Goal: Transaction & Acquisition: Purchase product/service

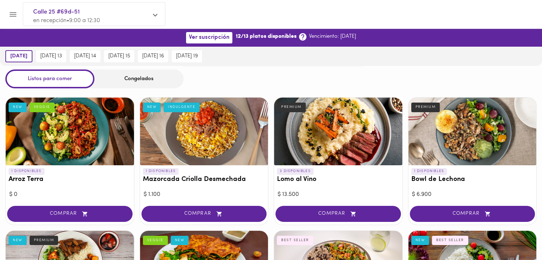
click at [156, 15] on icon at bounding box center [155, 14] width 5 height 5
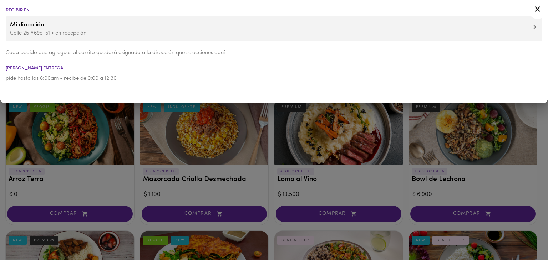
click at [138, 114] on div at bounding box center [274, 130] width 548 height 260
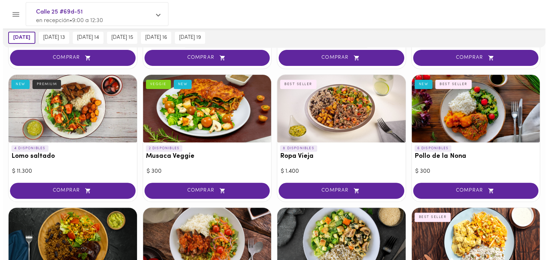
scroll to position [144, 0]
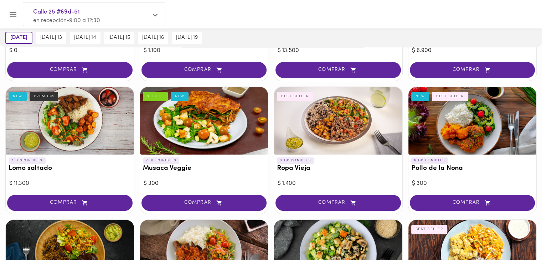
click at [297, 169] on h3 "Ropa Vieja" at bounding box center [338, 168] width 123 height 7
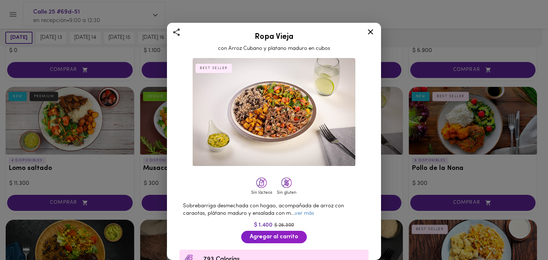
click at [307, 139] on img at bounding box center [274, 112] width 163 height 108
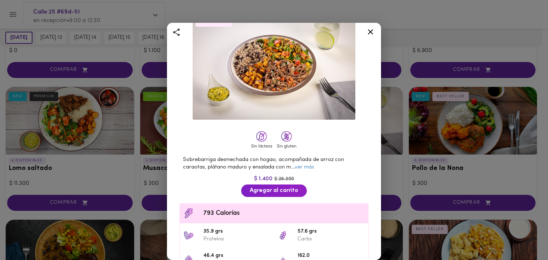
scroll to position [59, 0]
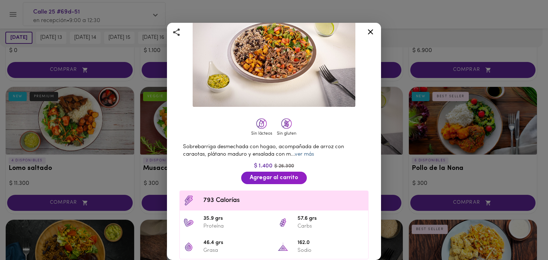
click at [301, 152] on link "ver más" at bounding box center [303, 154] width 19 height 5
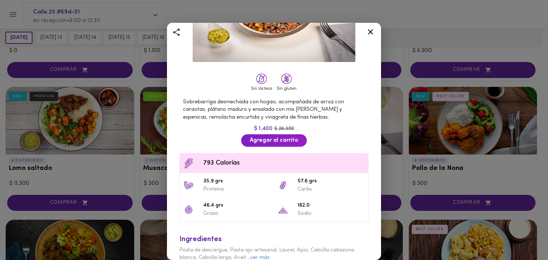
scroll to position [112, 0]
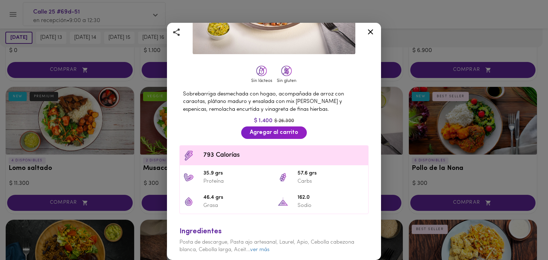
click at [118, 122] on div "Ropa Vieja con Arroz Cubano y platano maduro en cubos BEST SELLER Sin lácteos S…" at bounding box center [274, 130] width 548 height 260
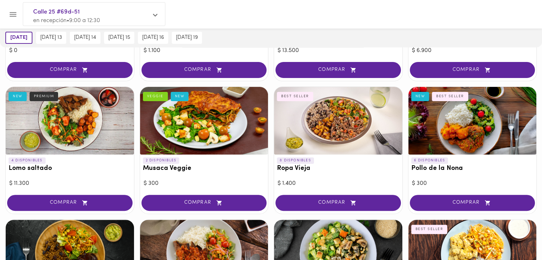
click at [58, 126] on div at bounding box center [70, 121] width 128 height 68
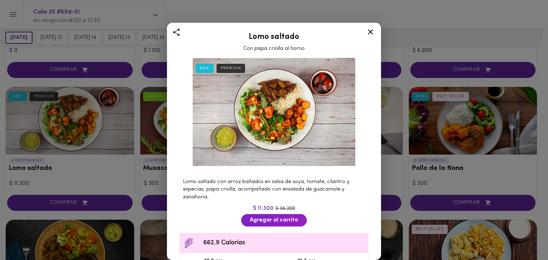
scroll to position [59, 0]
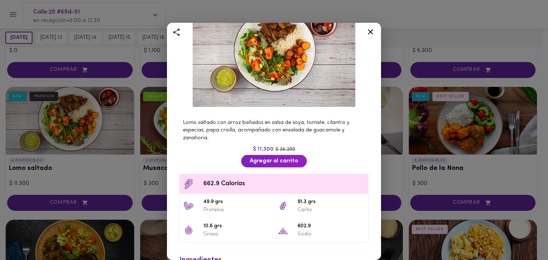
click at [111, 164] on div "Lomo saltado Con papa criolla al horno NEW PREMIUM Lomo saltado con arroz bañad…" at bounding box center [274, 130] width 548 height 260
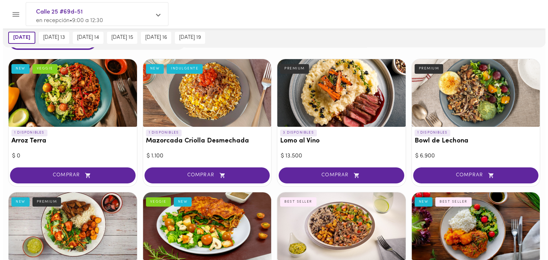
scroll to position [25, 0]
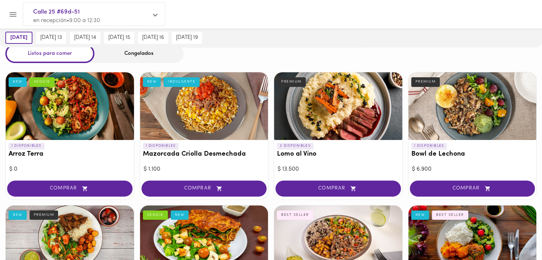
click at [61, 120] on div at bounding box center [70, 106] width 128 height 68
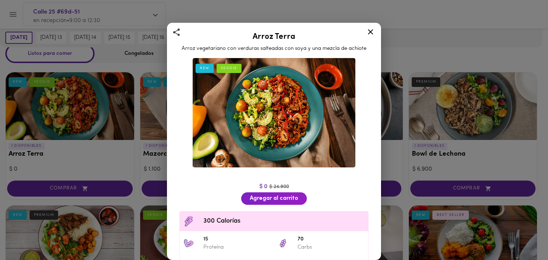
scroll to position [59, 0]
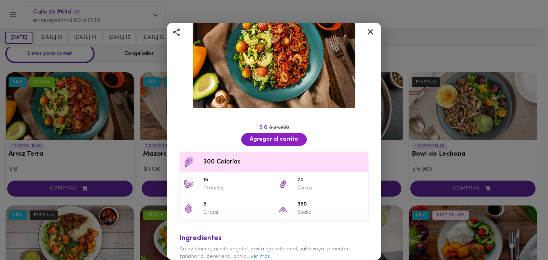
click at [401, 119] on div "Arroz Terra Arroz vegetariano con verduras salteadas con soya y una mezcla de a…" at bounding box center [274, 130] width 548 height 260
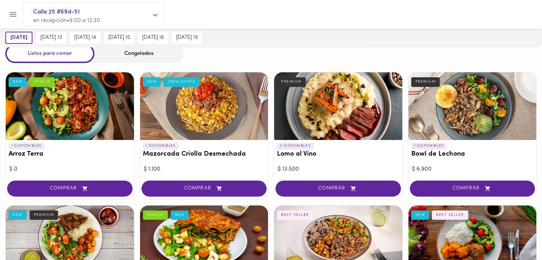
click at [194, 130] on div at bounding box center [204, 106] width 128 height 68
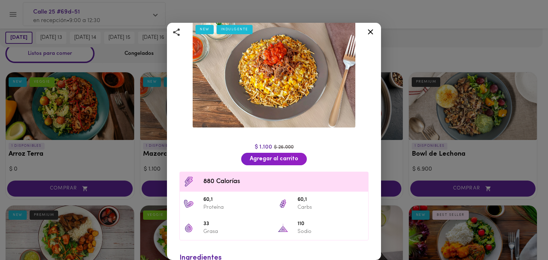
scroll to position [59, 0]
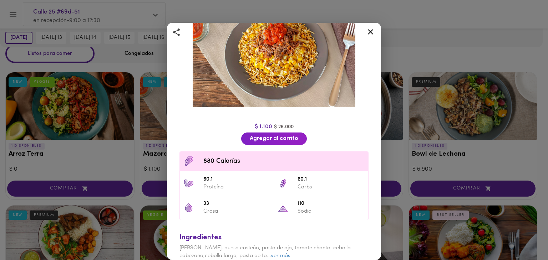
click at [445, 122] on div "Mazorcada Criolla Desmechada Mazorcada desgranada con carne desmechada y hogao …" at bounding box center [274, 130] width 548 height 260
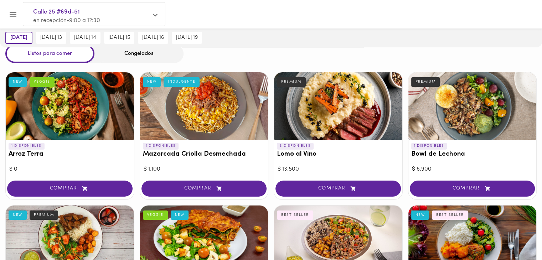
click at [203, 121] on div at bounding box center [204, 106] width 128 height 68
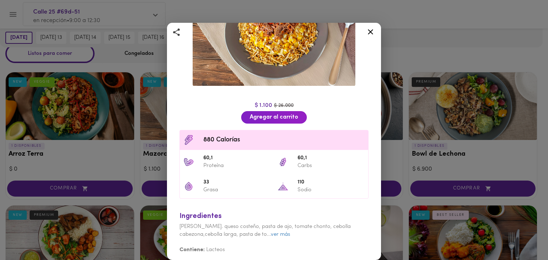
scroll to position [21, 0]
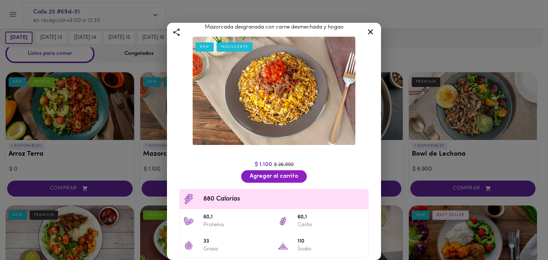
click at [424, 131] on div "Mazorcada Criolla Desmechada Mazorcada desgranada con carne desmechada y hogao …" at bounding box center [274, 130] width 548 height 260
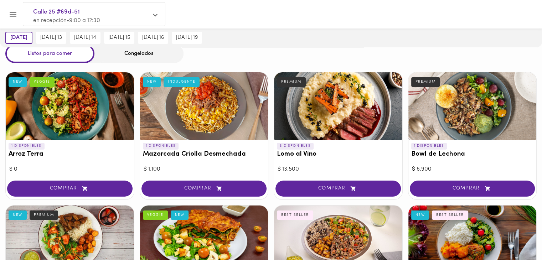
click at [324, 126] on div at bounding box center [338, 106] width 128 height 68
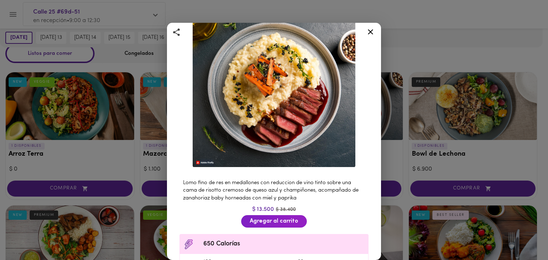
scroll to position [119, 0]
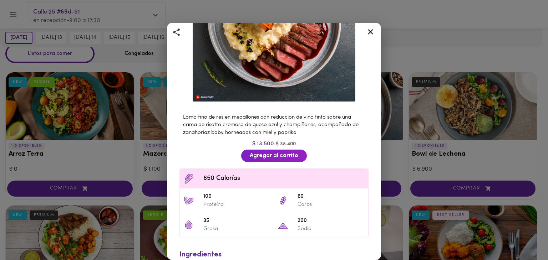
click at [412, 145] on div "Lomo al Vino Lomo fino de res sobre una base de risotto PREMIUM Lomo fino de re…" at bounding box center [274, 130] width 548 height 260
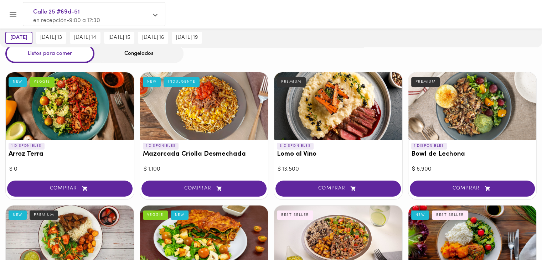
click at [440, 124] on div at bounding box center [473, 106] width 128 height 68
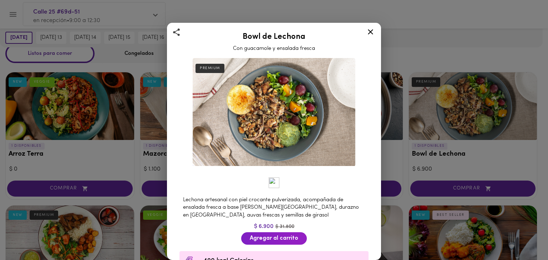
click at [459, 128] on div "Bowl de Lechona Con guacamole y ensalada fresca PREMIUM Lechona artesanal con p…" at bounding box center [274, 130] width 548 height 260
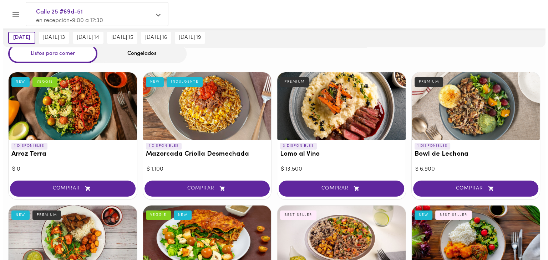
scroll to position [84, 0]
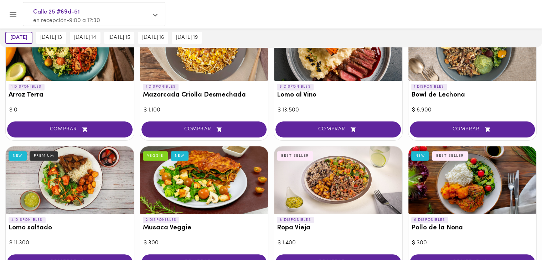
click at [87, 174] on div at bounding box center [70, 181] width 128 height 68
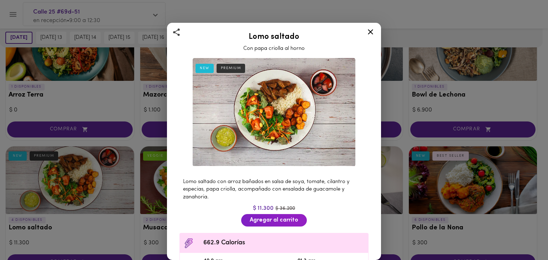
scroll to position [59, 0]
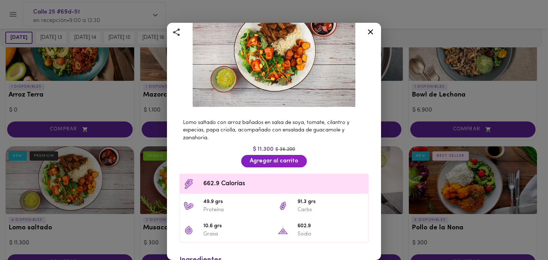
click at [139, 196] on div "Lomo saltado Con papa criolla al horno NEW PREMIUM Lomo saltado con arroz bañad…" at bounding box center [274, 130] width 548 height 260
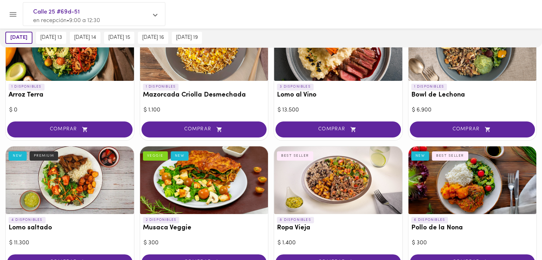
click at [171, 186] on div at bounding box center [204, 181] width 128 height 68
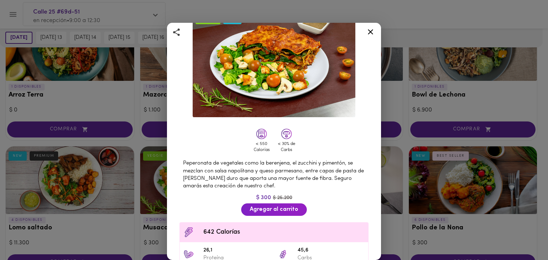
scroll to position [59, 0]
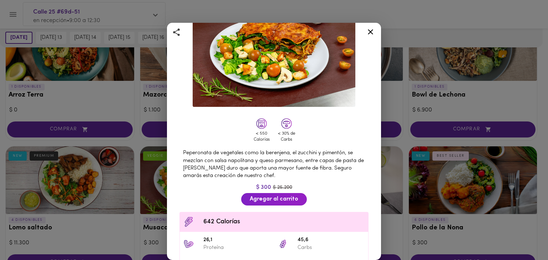
click at [419, 170] on div "Musaca Veggie Gratinada con Queso Parmesano VEGGIE NEW < 550 Calorías < 30% de …" at bounding box center [274, 130] width 548 height 260
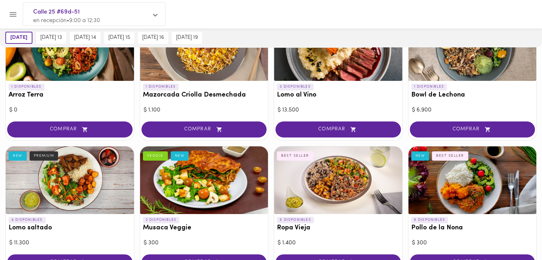
click at [309, 177] on div at bounding box center [338, 181] width 128 height 68
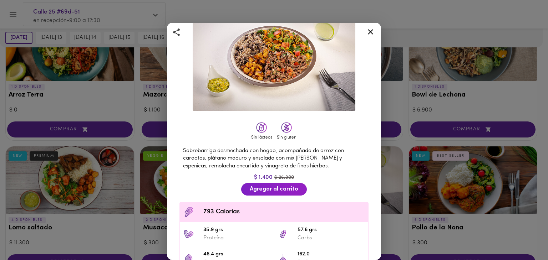
scroll to position [112, 0]
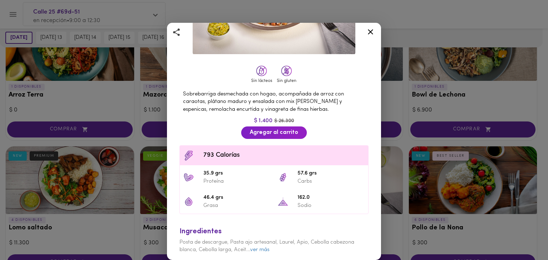
click at [389, 170] on div "Ropa Vieja con Arroz Cubano y platano maduro en cubos BEST SELLER Sin lácteos S…" at bounding box center [274, 130] width 548 height 260
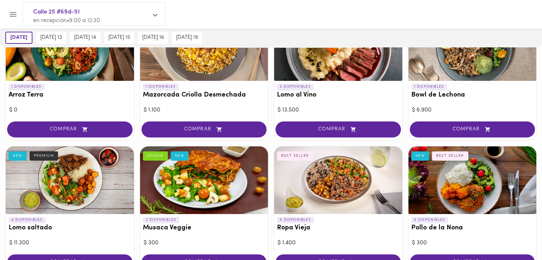
click at [436, 170] on div at bounding box center [473, 181] width 128 height 68
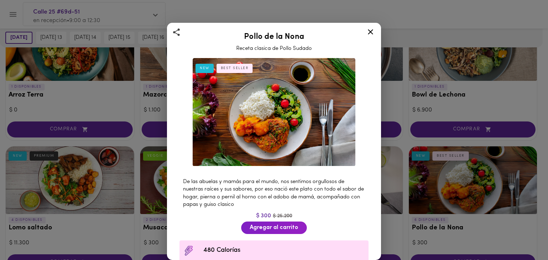
click at [440, 172] on div "Pollo de la Nona Receta clasica de Pollo Sudado NEW BEST SELLER De las abuelas …" at bounding box center [274, 130] width 548 height 260
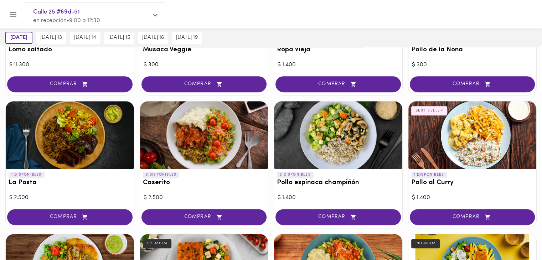
click at [46, 145] on div at bounding box center [70, 135] width 128 height 68
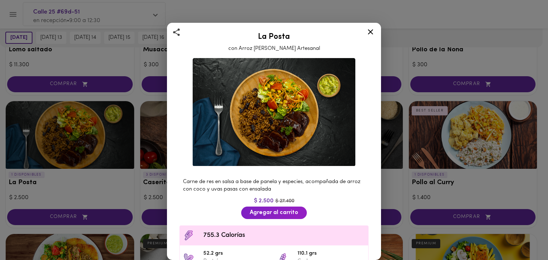
click at [60, 147] on div "La Posta con Arroz [PERSON_NAME] Artesanal Carne de res en salsa a base de pane…" at bounding box center [274, 130] width 548 height 260
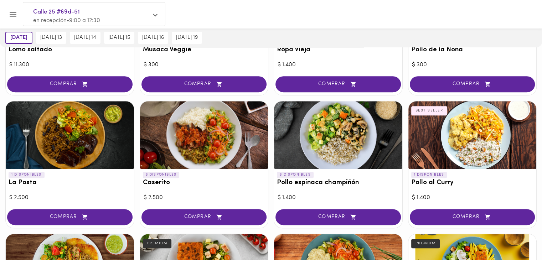
click at [68, 147] on div at bounding box center [70, 135] width 128 height 68
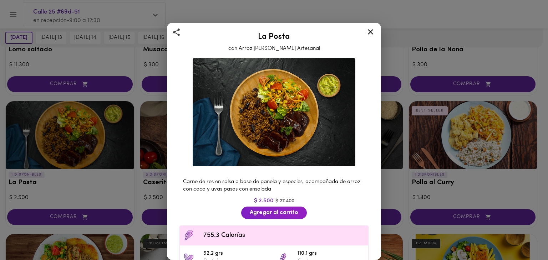
click at [416, 178] on div "La Posta con Arroz [PERSON_NAME] Artesanal Carne de res en salsa a base de pane…" at bounding box center [274, 130] width 548 height 260
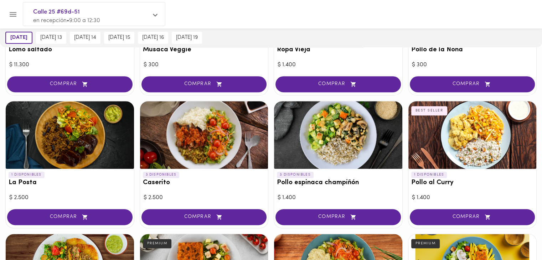
click at [191, 164] on div at bounding box center [204, 135] width 128 height 68
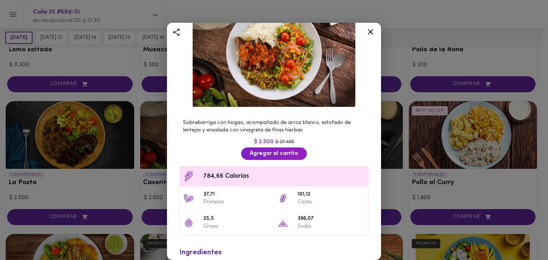
click at [399, 161] on div "Caserito Sobrebarriga con hogao Sobrebarriga con hogao, acompañado de arroz bla…" at bounding box center [274, 130] width 548 height 260
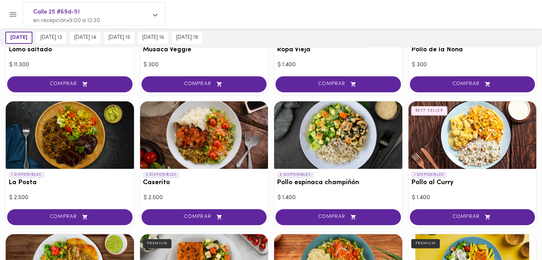
click at [327, 156] on div at bounding box center [338, 135] width 128 height 68
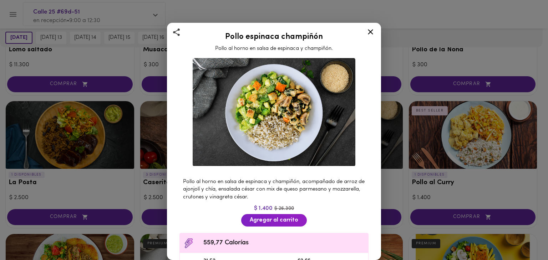
click at [327, 156] on img at bounding box center [274, 112] width 163 height 108
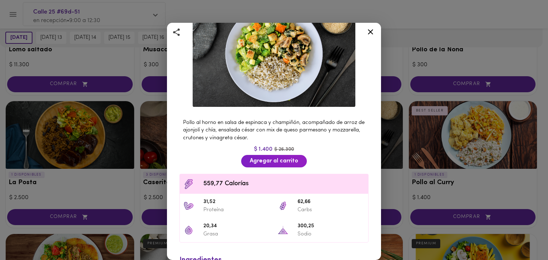
click at [434, 152] on div "Pollo espinaca champiñón Pollo al horno en salsa de espinaca y champiñón. Pollo…" at bounding box center [274, 130] width 548 height 260
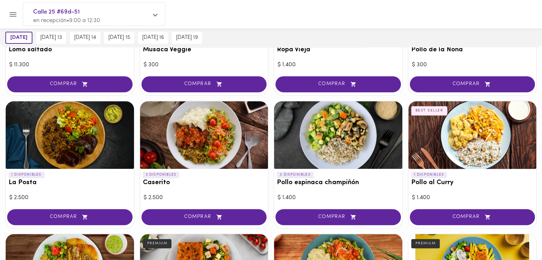
click at [446, 146] on div at bounding box center [473, 135] width 128 height 68
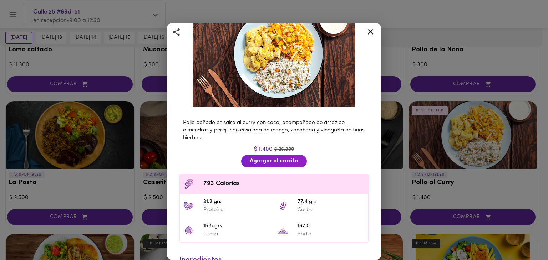
click at [433, 150] on div "Pollo al Curry Acompañado de Arroz Pilaf BEST SELLER Pollo bañado en salsa al c…" at bounding box center [274, 130] width 548 height 260
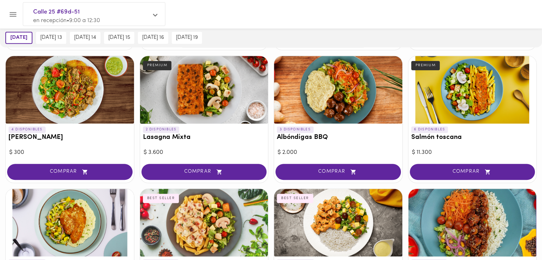
click at [41, 110] on div at bounding box center [70, 90] width 128 height 68
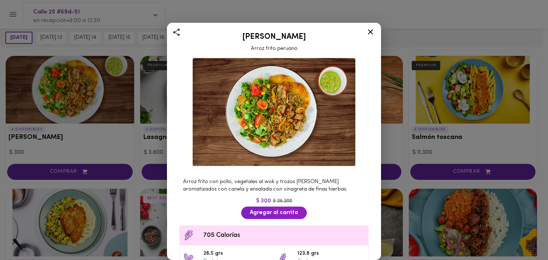
click at [426, 149] on div "[PERSON_NAME] frito peruano Arroz frito con pollo, vegetales al wok y trozos [P…" at bounding box center [274, 130] width 548 height 260
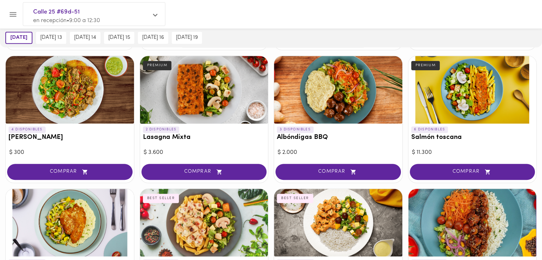
click at [170, 124] on div "2 DISPONIBLES Lasagna Mixta PREMIUM" at bounding box center [204, 136] width 128 height 24
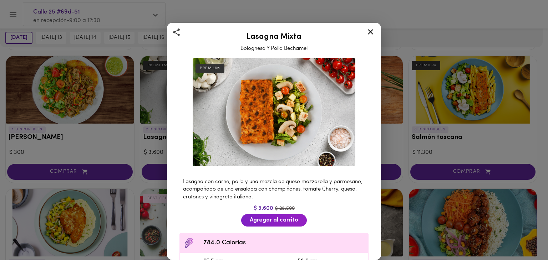
click at [420, 150] on div "Lasagna Mixta Bolognesa Y Pollo Bechamel PREMIUM Lasagna con carne, pollo y una…" at bounding box center [274, 130] width 548 height 260
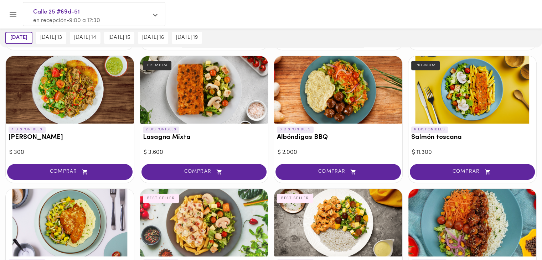
click at [306, 139] on h3 "Albóndigas BBQ" at bounding box center [338, 137] width 123 height 7
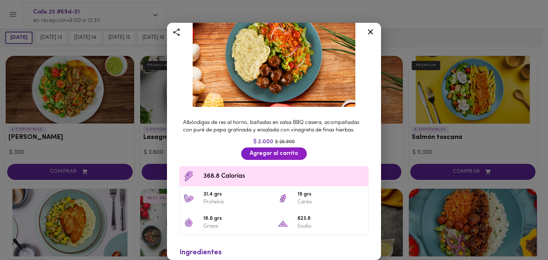
click at [401, 122] on div "Albóndigas BBQ con Salsa Barbacoa Casera y Puré Albóndigas de res al horno, bañ…" at bounding box center [274, 130] width 548 height 260
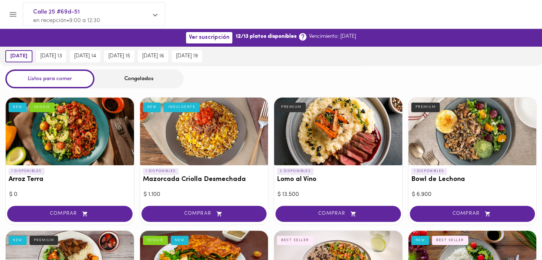
click at [123, 74] on div "Congelados" at bounding box center [138, 79] width 89 height 19
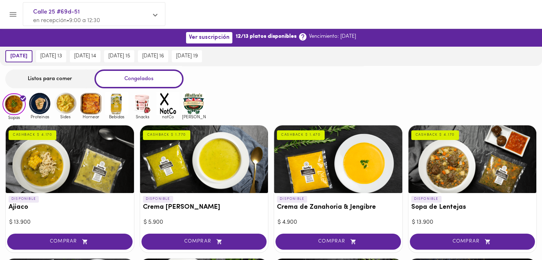
click at [51, 82] on div "Listos para comer" at bounding box center [49, 79] width 89 height 19
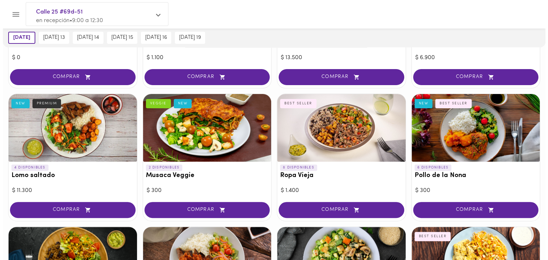
scroll to position [178, 0]
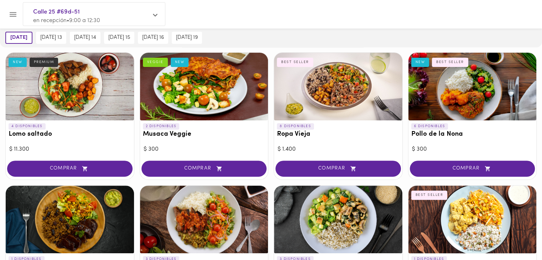
click at [377, 81] on div at bounding box center [338, 87] width 128 height 68
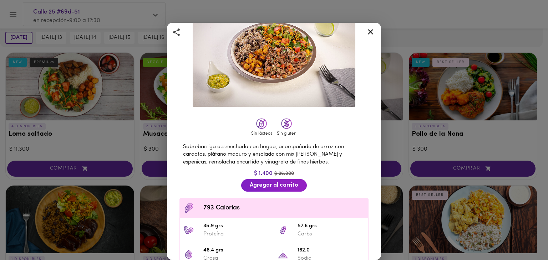
scroll to position [112, 0]
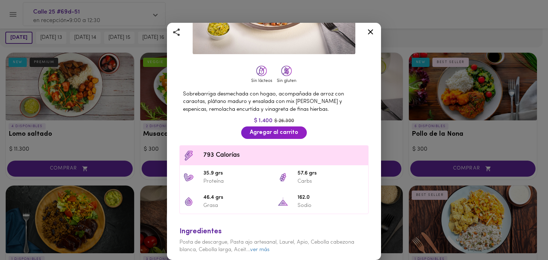
click at [428, 115] on div "Ropa Vieja con Arroz Cubano y platano maduro en cubos BEST SELLER Sin lácteos S…" at bounding box center [274, 130] width 548 height 260
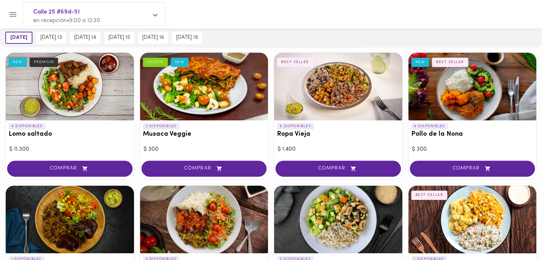
click at [198, 93] on div at bounding box center [204, 87] width 128 height 68
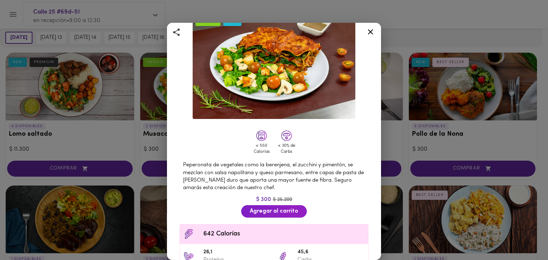
scroll to position [119, 0]
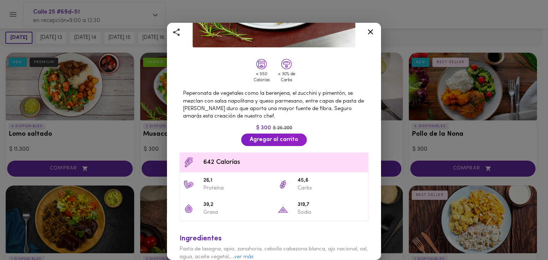
click at [406, 152] on div "Musaca Veggie Gratinada con Queso Parmesano VEGGIE NEW < 550 Calorías < 30% de …" at bounding box center [274, 130] width 548 height 260
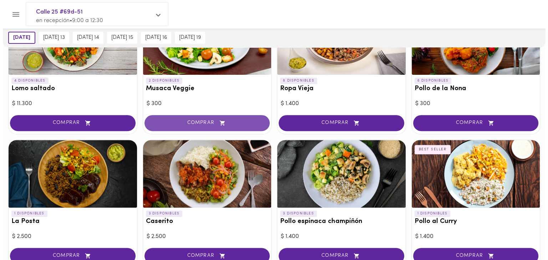
scroll to position [237, 0]
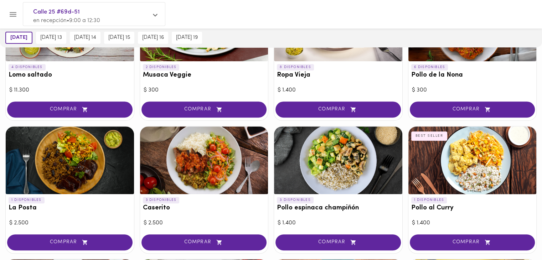
click at [73, 166] on div at bounding box center [70, 161] width 128 height 68
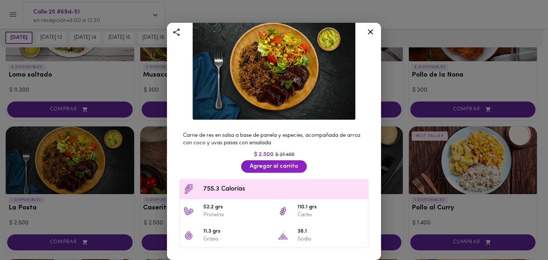
scroll to position [59, 0]
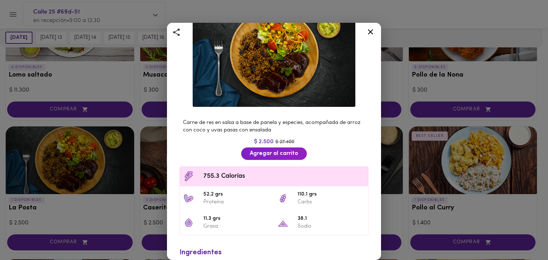
click at [402, 165] on div "La Posta con Arroz [PERSON_NAME] Artesanal Carne de res en salsa a base de pane…" at bounding box center [274, 130] width 548 height 260
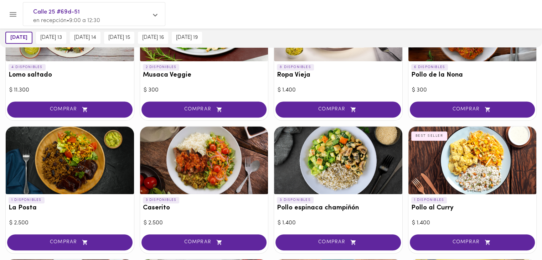
click at [186, 169] on div at bounding box center [204, 161] width 128 height 68
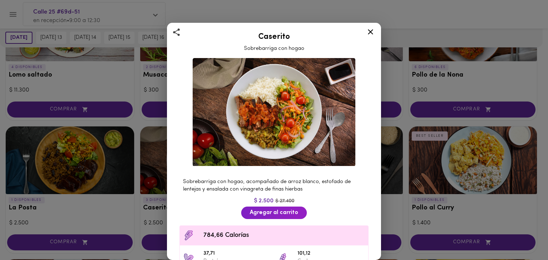
scroll to position [59, 0]
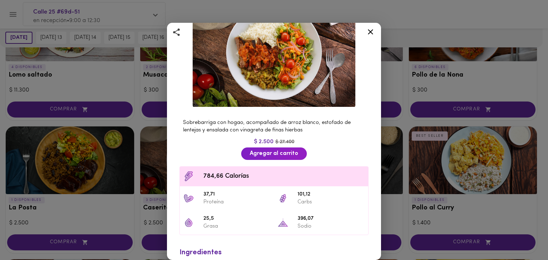
click at [111, 153] on div "Caserito Sobrebarriga con hogao Sobrebarriga con hogao, acompañado de arroz bla…" at bounding box center [274, 130] width 548 height 260
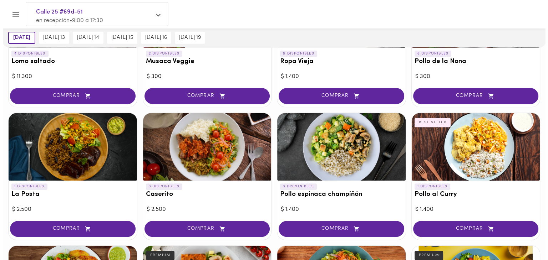
scroll to position [248, 0]
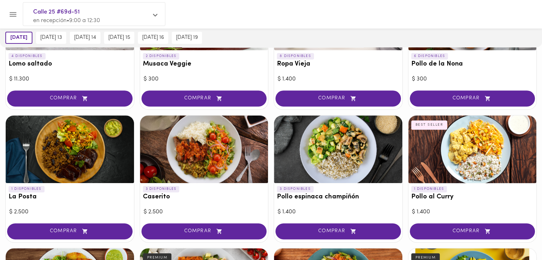
click at [100, 150] on div at bounding box center [70, 150] width 128 height 68
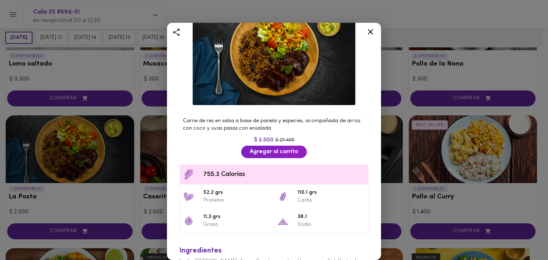
scroll to position [73, 0]
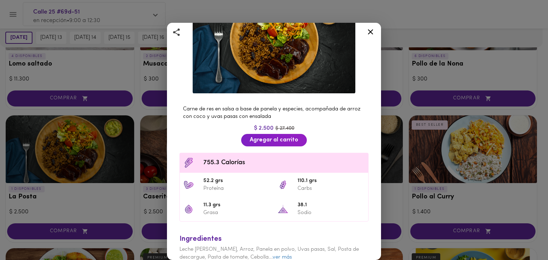
click at [369, 31] on icon at bounding box center [370, 31] width 5 height 5
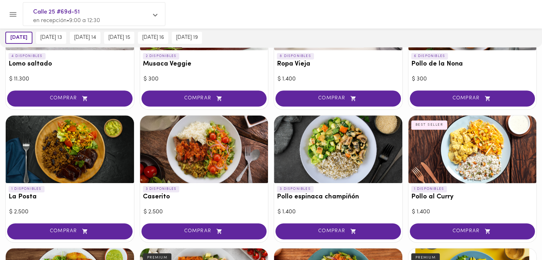
click at [182, 133] on div at bounding box center [204, 150] width 128 height 68
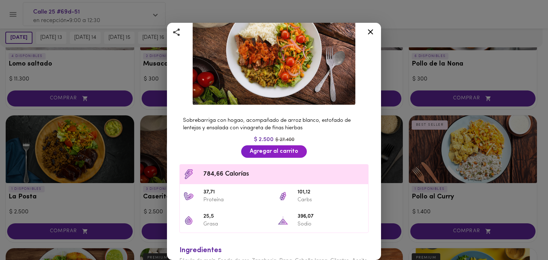
scroll to position [66, 0]
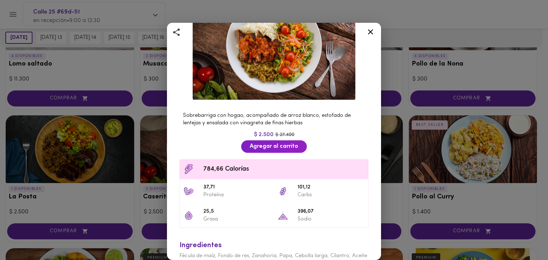
click at [403, 151] on div "Caserito Sobrebarriga con hogao Sobrebarriga con hogao, acompañado de arroz bla…" at bounding box center [274, 130] width 548 height 260
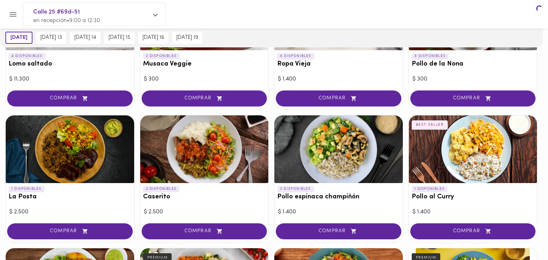
click at [334, 152] on div at bounding box center [338, 150] width 128 height 68
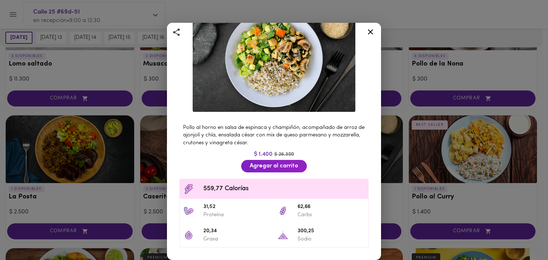
scroll to position [56, 0]
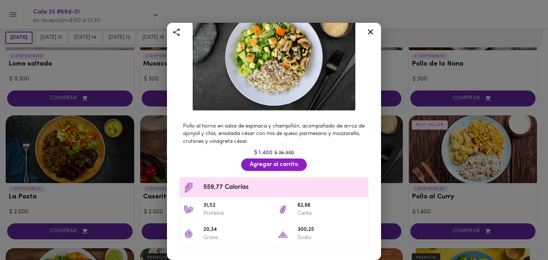
click at [481, 148] on div "Pollo espinaca champiñón Pollo al horno en salsa de espinaca y champiñón. Pollo…" at bounding box center [274, 130] width 548 height 260
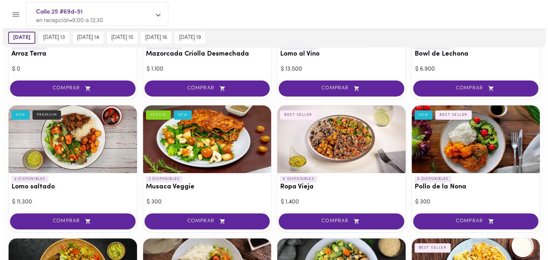
scroll to position [133, 0]
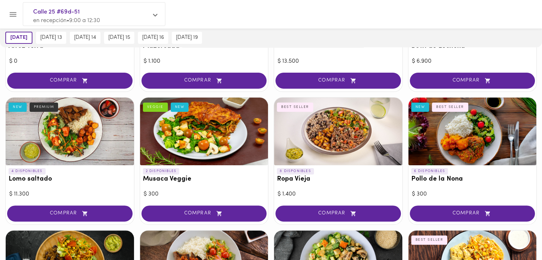
click at [316, 131] on div at bounding box center [338, 132] width 128 height 68
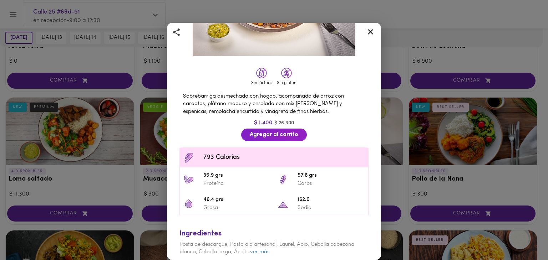
scroll to position [111, 0]
click at [417, 150] on div "Ropa Vieja con Arroz Cubano y platano maduro en cubos BEST SELLER Sin lácteos S…" at bounding box center [274, 130] width 548 height 260
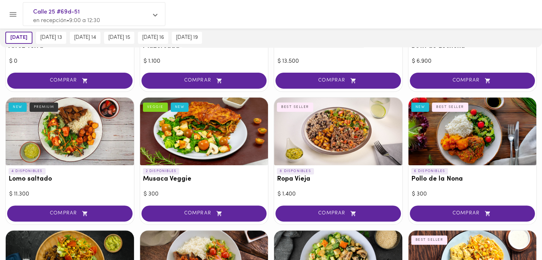
click at [468, 134] on div at bounding box center [473, 132] width 128 height 68
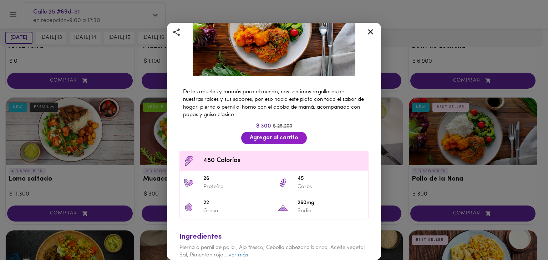
scroll to position [91, 0]
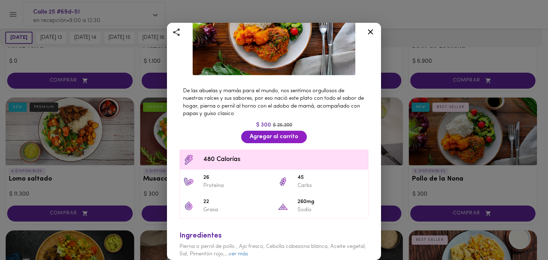
click at [450, 140] on div "Pollo de la Nona Receta clasica de Pollo Sudado NEW BEST SELLER De las abuelas …" at bounding box center [274, 130] width 548 height 260
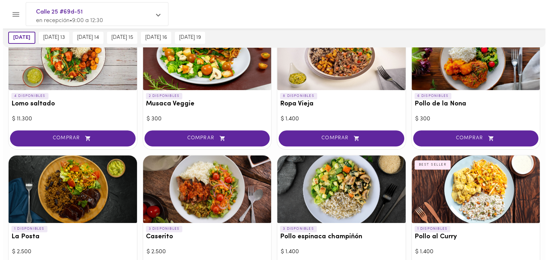
scroll to position [252, 0]
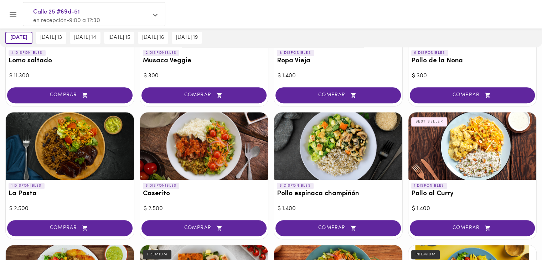
click at [40, 119] on div at bounding box center [70, 146] width 128 height 68
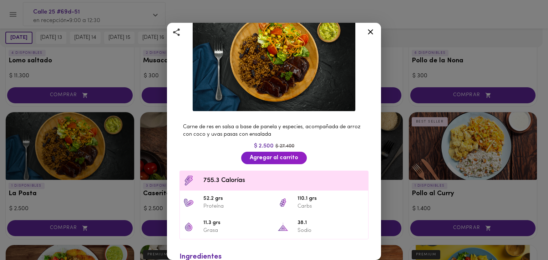
scroll to position [58, 0]
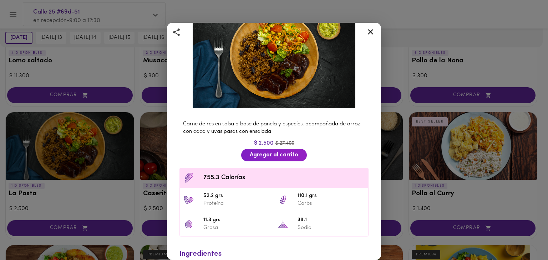
click at [421, 150] on div "La Posta con Arroz [PERSON_NAME] Artesanal Carne de res en salsa a base de pane…" at bounding box center [274, 130] width 548 height 260
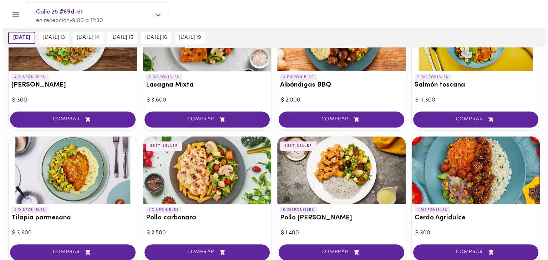
scroll to position [493, 0]
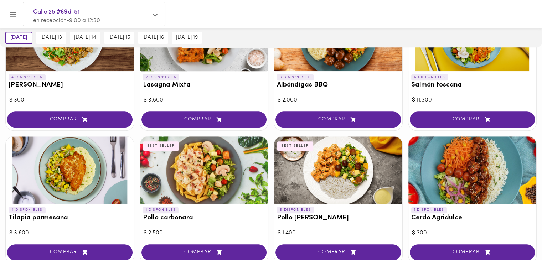
click at [78, 164] on div at bounding box center [70, 171] width 128 height 68
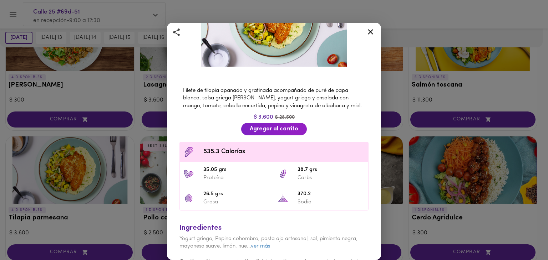
scroll to position [39, 0]
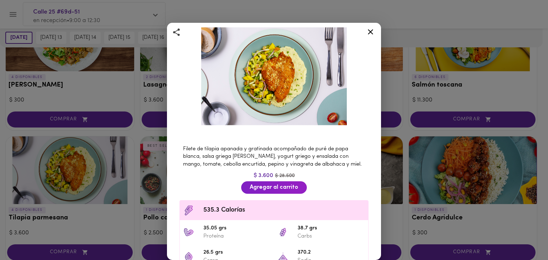
click at [422, 185] on div "Tilapia parmesana Con salsa griega Filete de tilapia apanada y gratinada acompa…" at bounding box center [274, 130] width 548 height 260
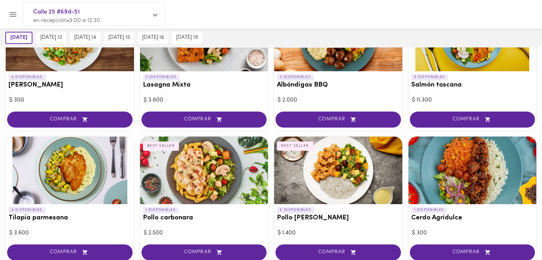
click at [463, 176] on div at bounding box center [473, 171] width 128 height 68
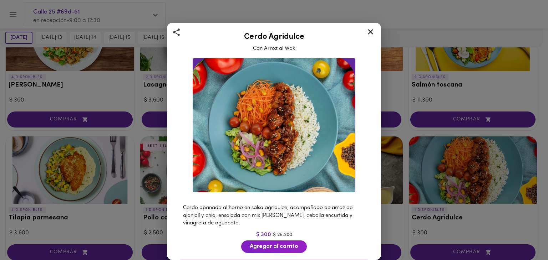
click at [447, 186] on div "Cerdo Agridulce Con Arroz al Wok Cerdo apanado al horno en salsa agridulce, aco…" at bounding box center [274, 130] width 548 height 260
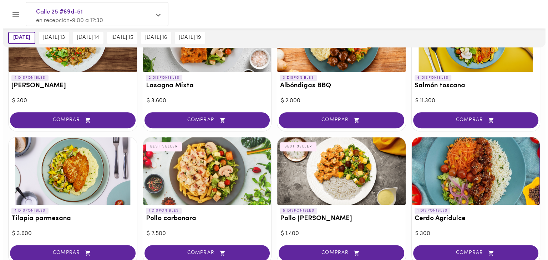
scroll to position [493, 0]
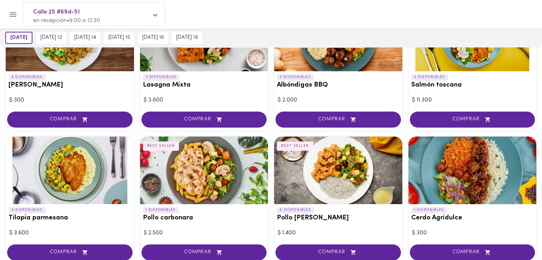
click at [322, 169] on div at bounding box center [338, 171] width 128 height 68
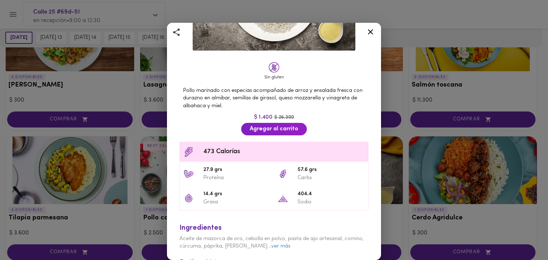
scroll to position [118, 0]
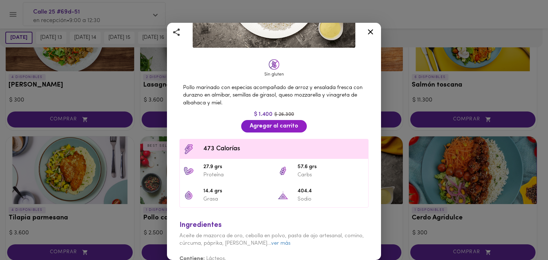
click at [133, 129] on div "Pollo Tikka Massala Salsa [PERSON_NAME] y Coco BEST SELLER Sin gluten Pollo mar…" at bounding box center [274, 130] width 548 height 260
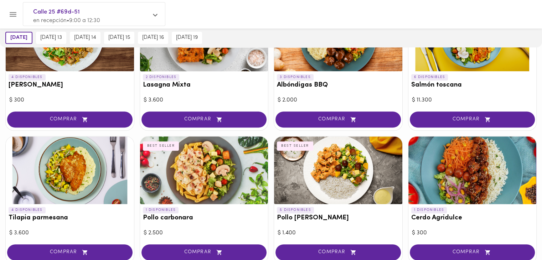
click at [188, 156] on div at bounding box center [204, 171] width 128 height 68
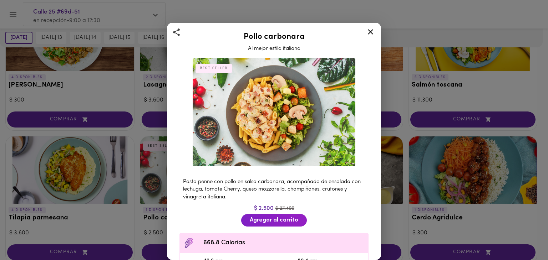
scroll to position [51, 0]
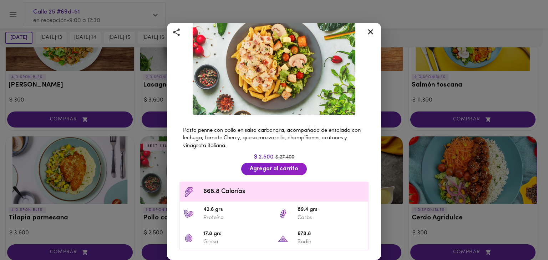
click at [83, 156] on div "Pollo carbonara Al mejor estilo italiano BEST SELLER Pasta penne con pollo en s…" at bounding box center [274, 130] width 548 height 260
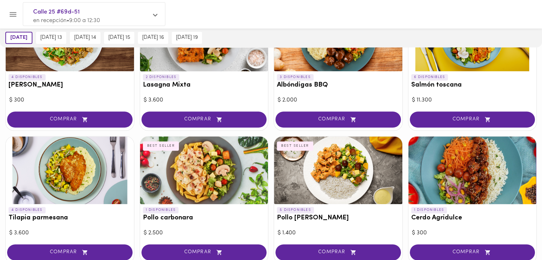
click at [68, 161] on div at bounding box center [70, 171] width 128 height 68
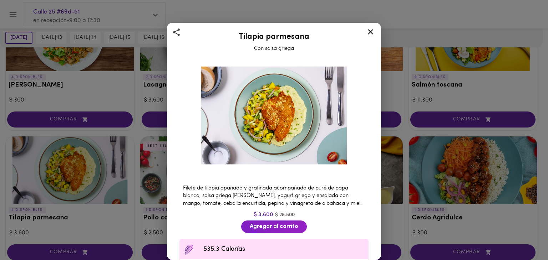
click at [429, 175] on div "Tilapia parmesana Con salsa griega Filete de tilapia apanada y gratinada acompa…" at bounding box center [274, 130] width 548 height 260
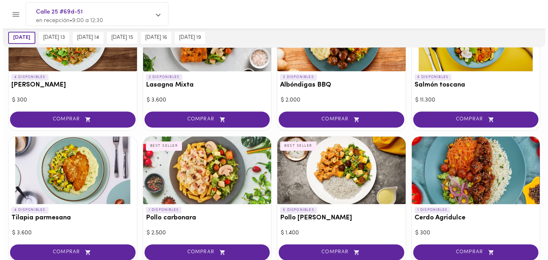
scroll to position [397, 0]
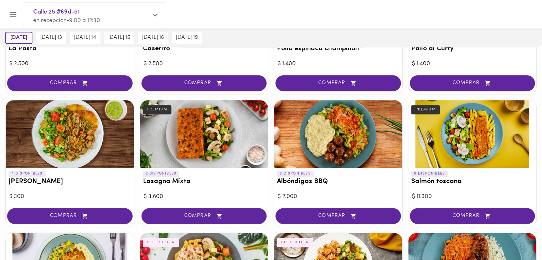
click at [326, 137] on div at bounding box center [338, 134] width 128 height 68
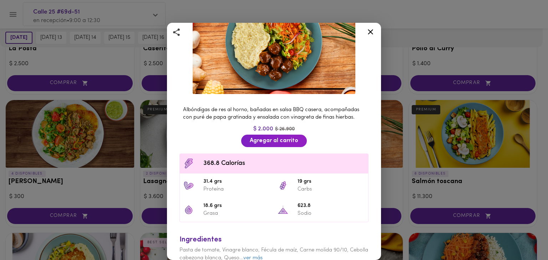
scroll to position [71, 0]
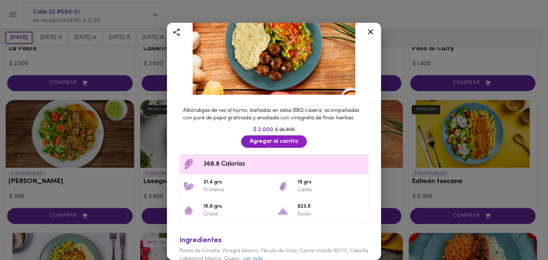
click at [139, 131] on div "Albóndigas BBQ con Salsa Barbacoa Casera y Puré Albóndigas de res al horno, bañ…" at bounding box center [274, 130] width 548 height 260
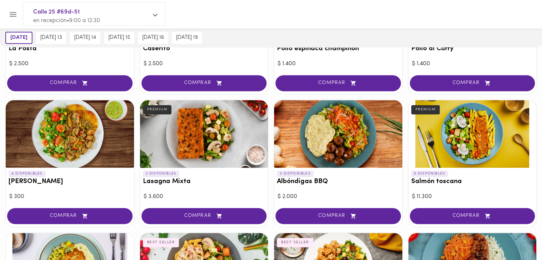
click at [200, 136] on div at bounding box center [204, 134] width 128 height 68
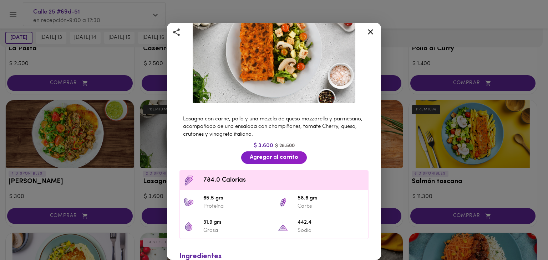
scroll to position [63, 0]
click at [93, 135] on div "Lasagna Mixta Bolognesa Y Pollo Bechamel PREMIUM Lasagna con carne, pollo y una…" at bounding box center [274, 130] width 548 height 260
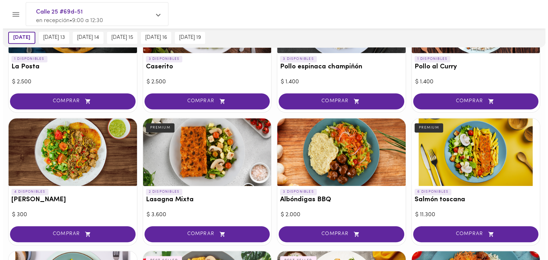
scroll to position [386, 0]
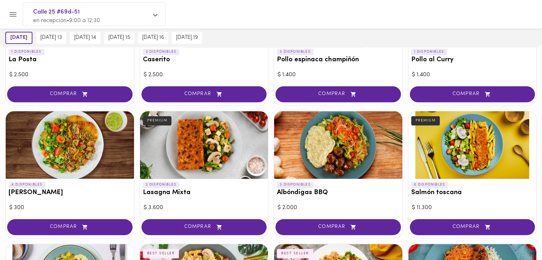
click at [187, 163] on div at bounding box center [204, 145] width 128 height 68
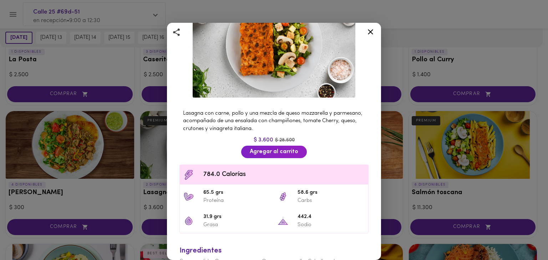
scroll to position [68, 0]
click at [127, 148] on div "Lasagna Mixta Bolognesa Y Pollo Bechamel PREMIUM Lasagna con carne, pollo y una…" at bounding box center [274, 130] width 548 height 260
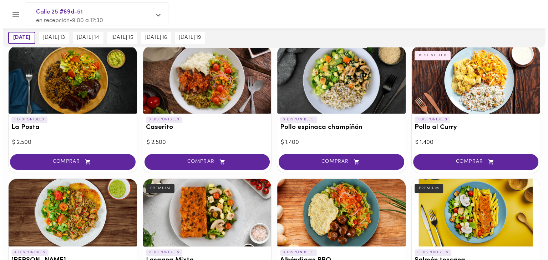
scroll to position [317, 0]
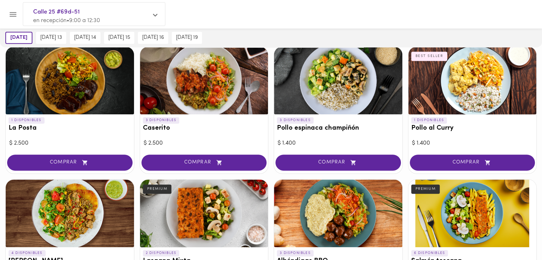
click at [74, 99] on div at bounding box center [70, 81] width 128 height 68
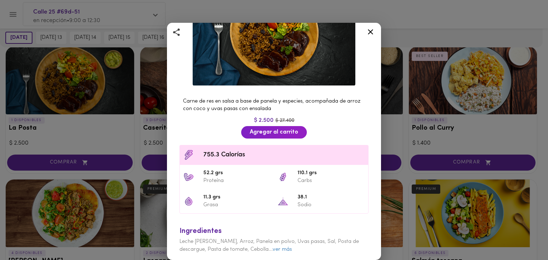
scroll to position [96, 0]
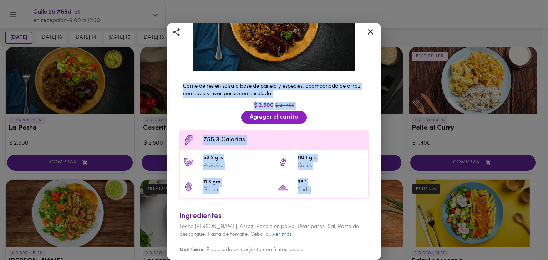
drag, startPoint x: 179, startPoint y: 80, endPoint x: 324, endPoint y: 185, distance: 179.6
click at [324, 185] on div "Carne de res en salsa a base de panela y especies, acompañada de arroz con coco…" at bounding box center [274, 168] width 202 height 184
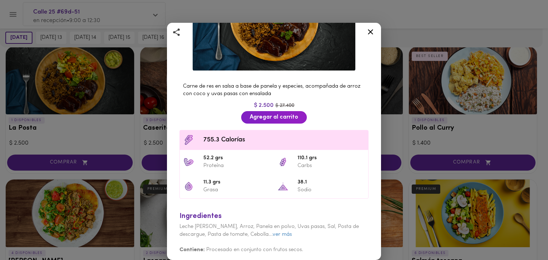
click at [352, 226] on div "Ingredientes Leche [PERSON_NAME], Arroz, Panela en polvo, Uvas pasas, Sal, Post…" at bounding box center [274, 230] width 196 height 53
click at [288, 232] on link "ver más" at bounding box center [281, 234] width 19 height 5
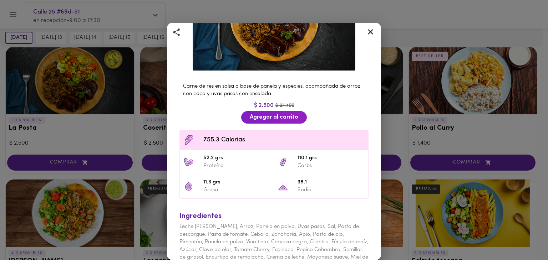
scroll to position [134, 0]
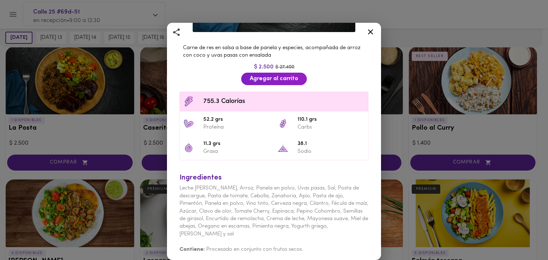
click at [152, 133] on div "La Posta con Arroz [PERSON_NAME] Artesanal Carne de res en salsa a base de pane…" at bounding box center [274, 130] width 548 height 260
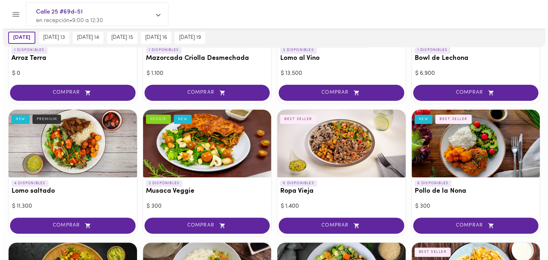
scroll to position [119, 0]
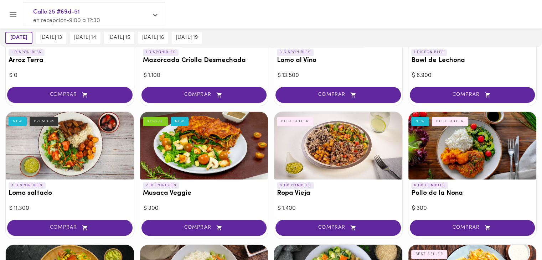
click at [374, 137] on div at bounding box center [338, 146] width 128 height 68
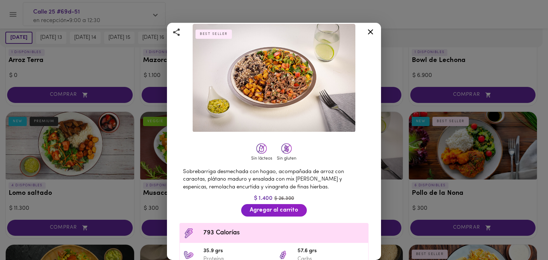
scroll to position [34, 0]
click at [98, 174] on div "Ropa Vieja con Arroz Cubano y platano maduro en cubos BEST SELLER Sin lácteos S…" at bounding box center [274, 130] width 548 height 260
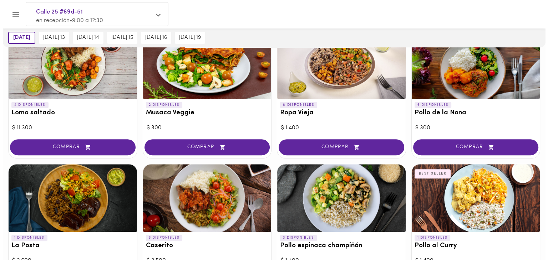
scroll to position [254, 0]
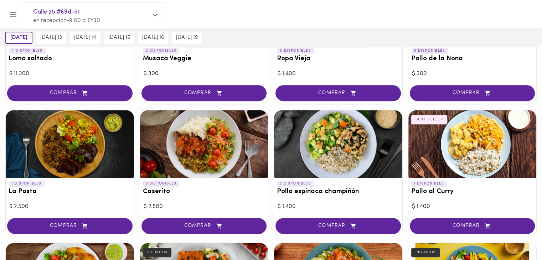
click at [78, 150] on div at bounding box center [70, 144] width 128 height 68
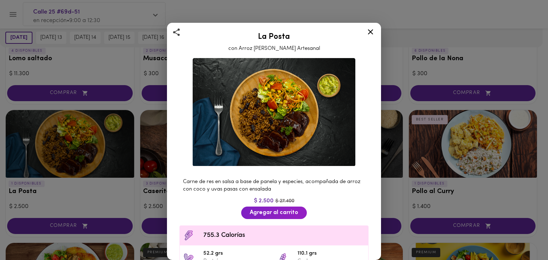
click at [367, 28] on icon at bounding box center [370, 31] width 9 height 9
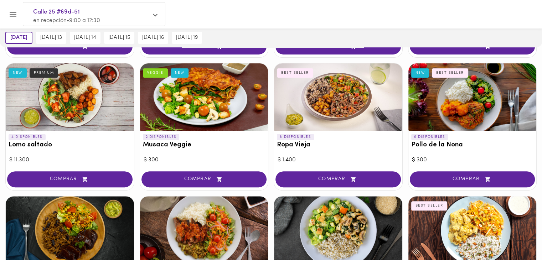
scroll to position [156, 0]
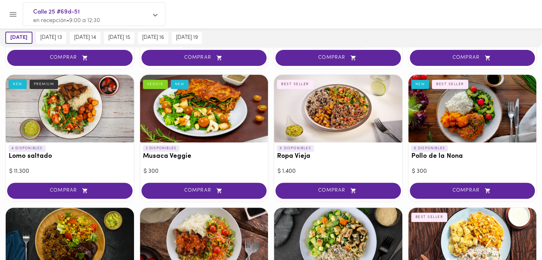
click at [294, 131] on div at bounding box center [338, 109] width 128 height 68
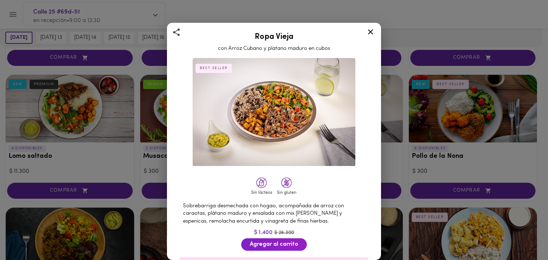
click at [417, 198] on div "Ropa Vieja con Arroz Cubano y platano maduro en cubos BEST SELLER Sin lácteos S…" at bounding box center [274, 130] width 548 height 260
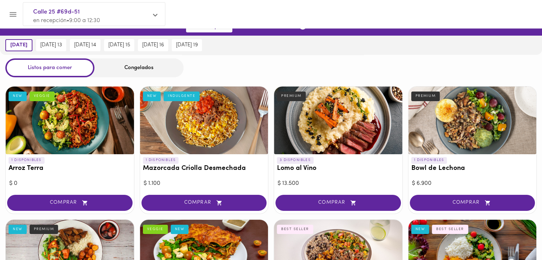
scroll to position [11, 0]
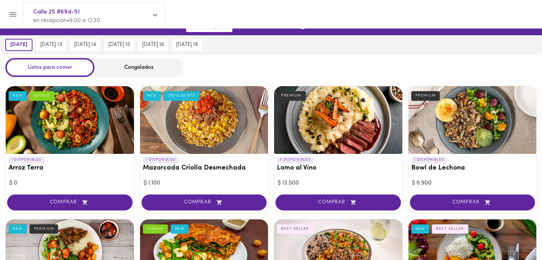
click at [46, 113] on div at bounding box center [70, 120] width 128 height 68
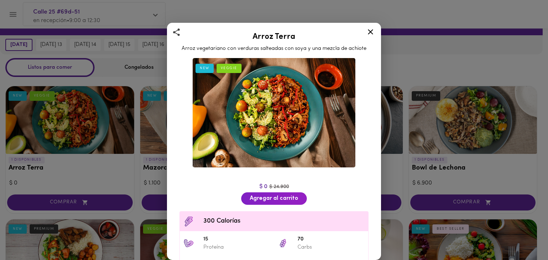
click at [367, 32] on icon at bounding box center [370, 31] width 9 height 9
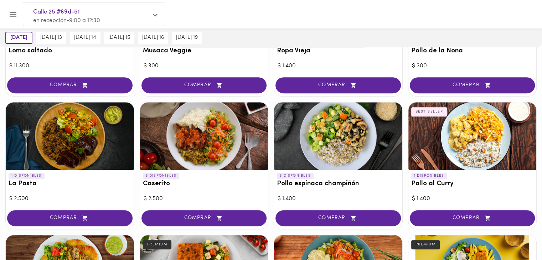
scroll to position [270, 0]
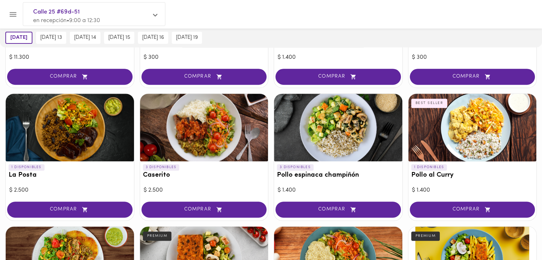
click at [80, 115] on div at bounding box center [70, 128] width 128 height 68
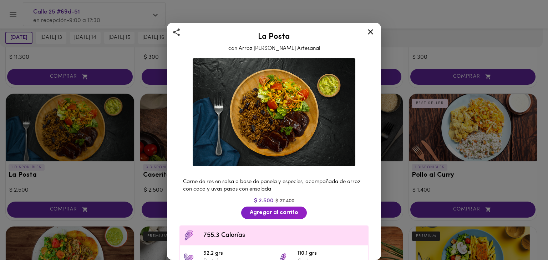
click at [371, 33] on icon at bounding box center [370, 31] width 5 height 5
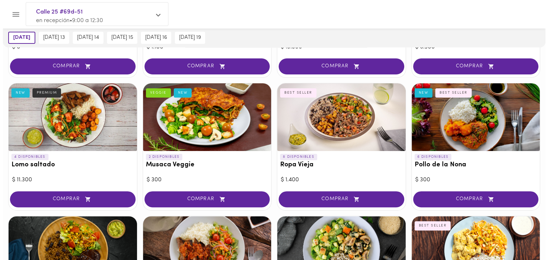
scroll to position [147, 0]
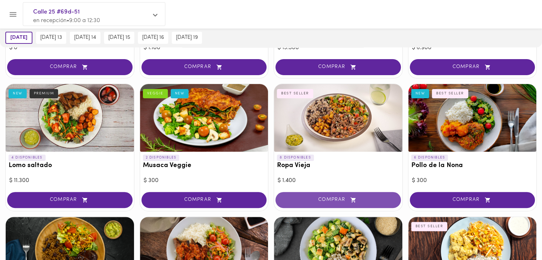
click at [326, 198] on span "COMPRAR" at bounding box center [339, 200] width 108 height 6
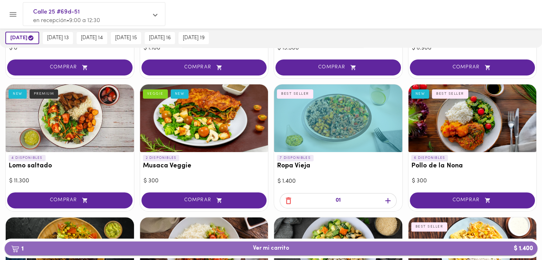
click at [294, 251] on span "1 Ver mi carrito $ 1.400" at bounding box center [271, 248] width 522 height 7
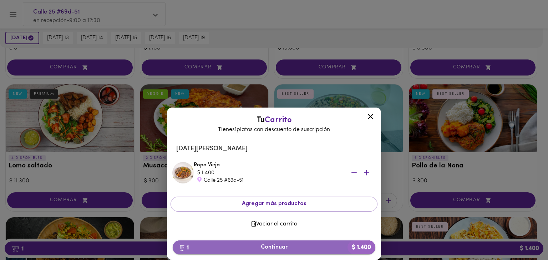
click at [285, 244] on span "1 Continuar $ 1.400" at bounding box center [273, 247] width 191 height 7
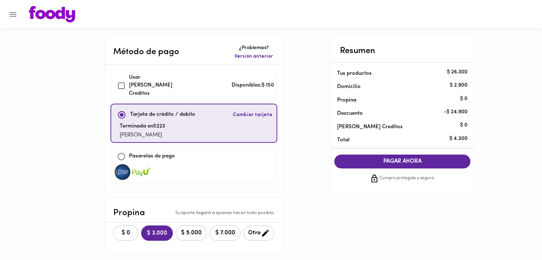
checkbox input "true"
click at [129, 230] on span "$ 0" at bounding box center [126, 233] width 16 height 7
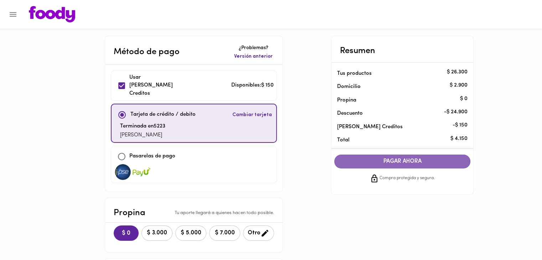
click at [406, 164] on span "PAGAR AHORA" at bounding box center [403, 161] width 122 height 7
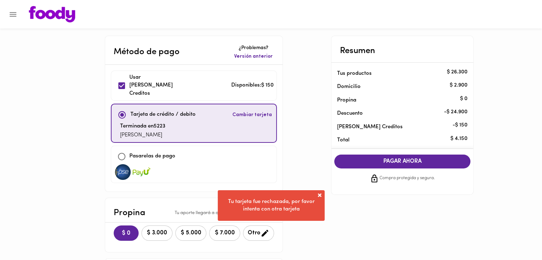
click at [314, 99] on div "Método de pago ¿Problemas? Versión anterior Usar [PERSON_NAME] Creditos Disponi…" at bounding box center [271, 202] width 417 height 333
click at [177, 123] on div "Terminada en 5223 [PERSON_NAME]" at bounding box center [193, 131] width 159 height 17
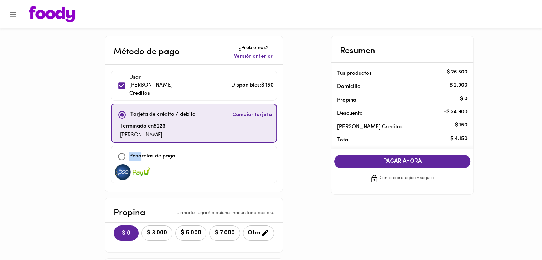
drag, startPoint x: 140, startPoint y: 145, endPoint x: 128, endPoint y: 146, distance: 12.1
click at [128, 149] on div "Pasarelas de pago" at bounding box center [194, 156] width 160 height 15
checkbox input "false"
checkbox input "true"
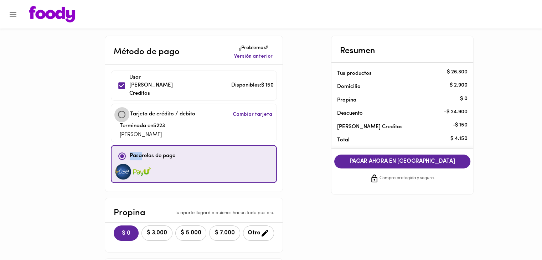
click at [120, 107] on input "checkbox" at bounding box center [121, 114] width 15 height 15
checkbox input "true"
checkbox input "false"
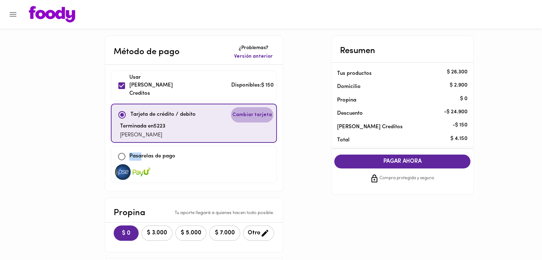
click at [251, 112] on span "Cambiar tarjeta" at bounding box center [252, 115] width 40 height 7
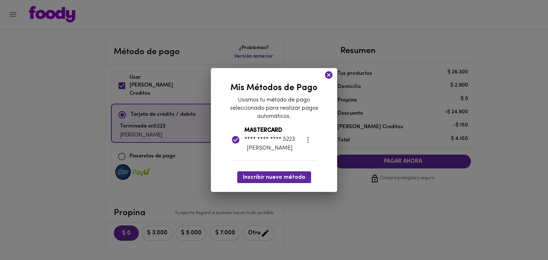
click at [280, 142] on p "**** **** **** 5223" at bounding box center [269, 139] width 51 height 8
click at [329, 76] on icon at bounding box center [328, 75] width 9 height 9
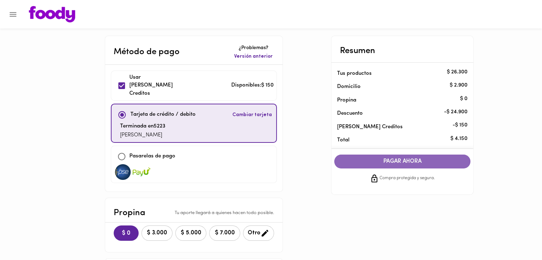
click at [394, 160] on span "PAGAR AHORA" at bounding box center [403, 161] width 122 height 7
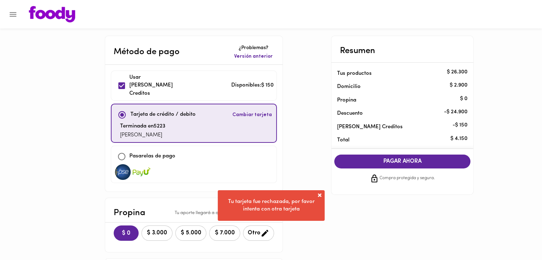
click at [319, 195] on span at bounding box center [319, 195] width 7 height 7
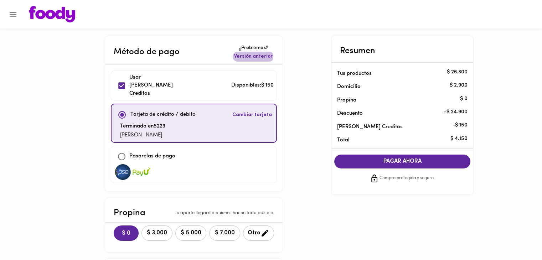
click at [251, 56] on span "Versión anterior" at bounding box center [253, 56] width 39 height 7
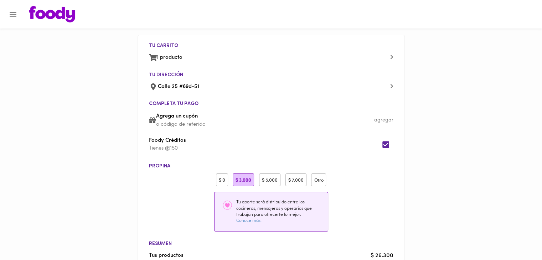
click at [221, 178] on div "$ 0" at bounding box center [222, 180] width 12 height 13
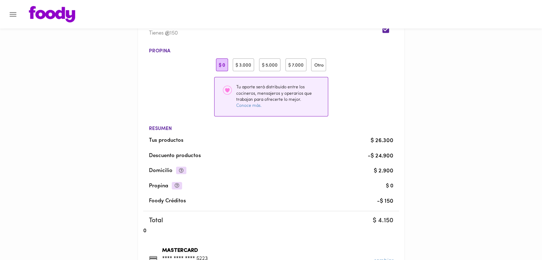
scroll to position [217, 0]
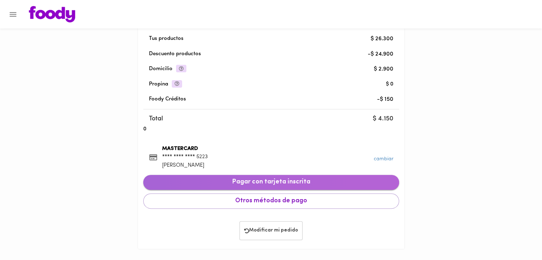
click at [241, 181] on span "Pagar con tarjeta inscrita" at bounding box center [271, 183] width 245 height 8
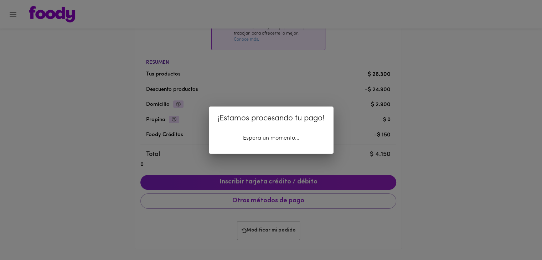
scroll to position [181, 0]
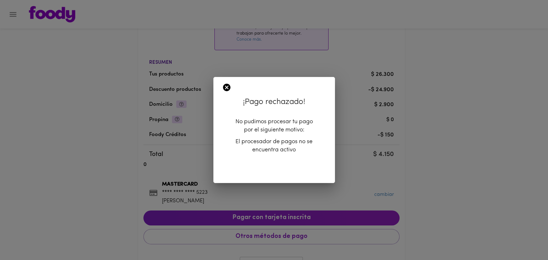
click at [227, 89] on icon at bounding box center [226, 87] width 7 height 7
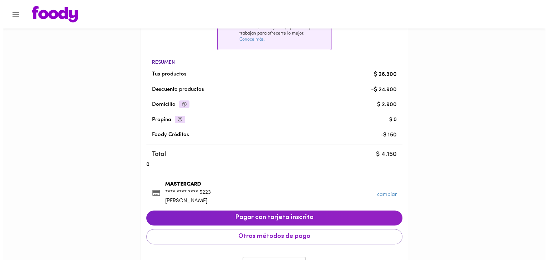
scroll to position [0, 0]
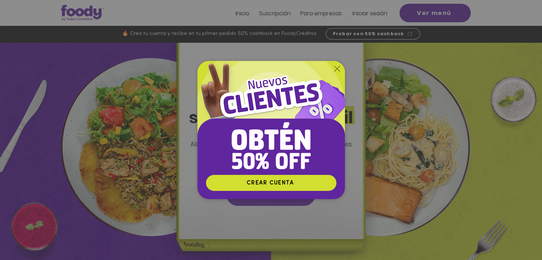
click at [339, 68] on icon "Volver al sitio" at bounding box center [337, 69] width 6 height 6
